Goal: Find specific page/section: Find specific page/section

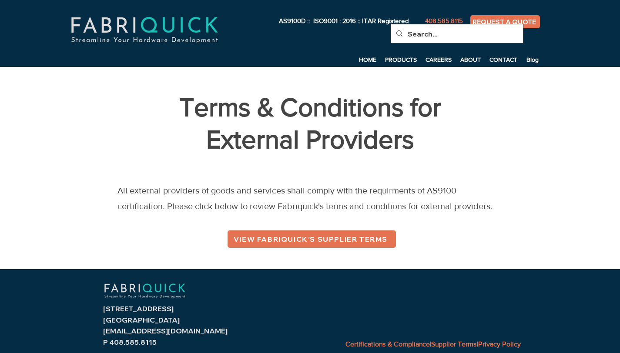
click at [512, 37] on div at bounding box center [457, 33] width 132 height 19
click at [531, 7] on div at bounding box center [415, 26] width 410 height 38
click at [503, 49] on div "AS9100D :: ISO9001 : 2016 :: ITAR Registered 408.585.8115 REQUEST A QUOTE Searc…" at bounding box center [310, 33] width 620 height 67
drag, startPoint x: 503, startPoint y: 44, endPoint x: 505, endPoint y: 38, distance: 6.9
click at [503, 43] on div "AS9100D :: ISO9001 : 2016 :: ITAR Registered 408.585.8115 REQUEST A QUOTE Searc…" at bounding box center [310, 33] width 620 height 67
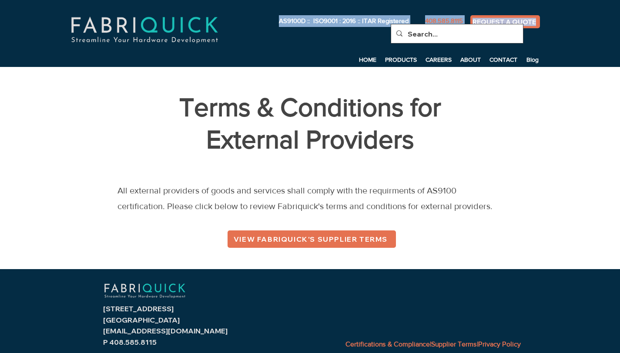
click at [505, 38] on div at bounding box center [457, 33] width 132 height 19
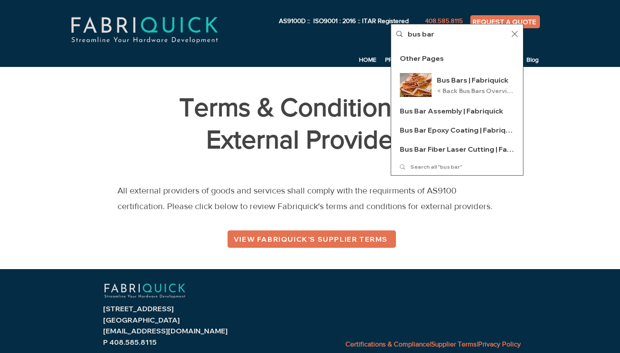
type input "bus bar"
click button "Search..." at bounding box center [0, 0] width 0 height 0
